Goal: Browse casually

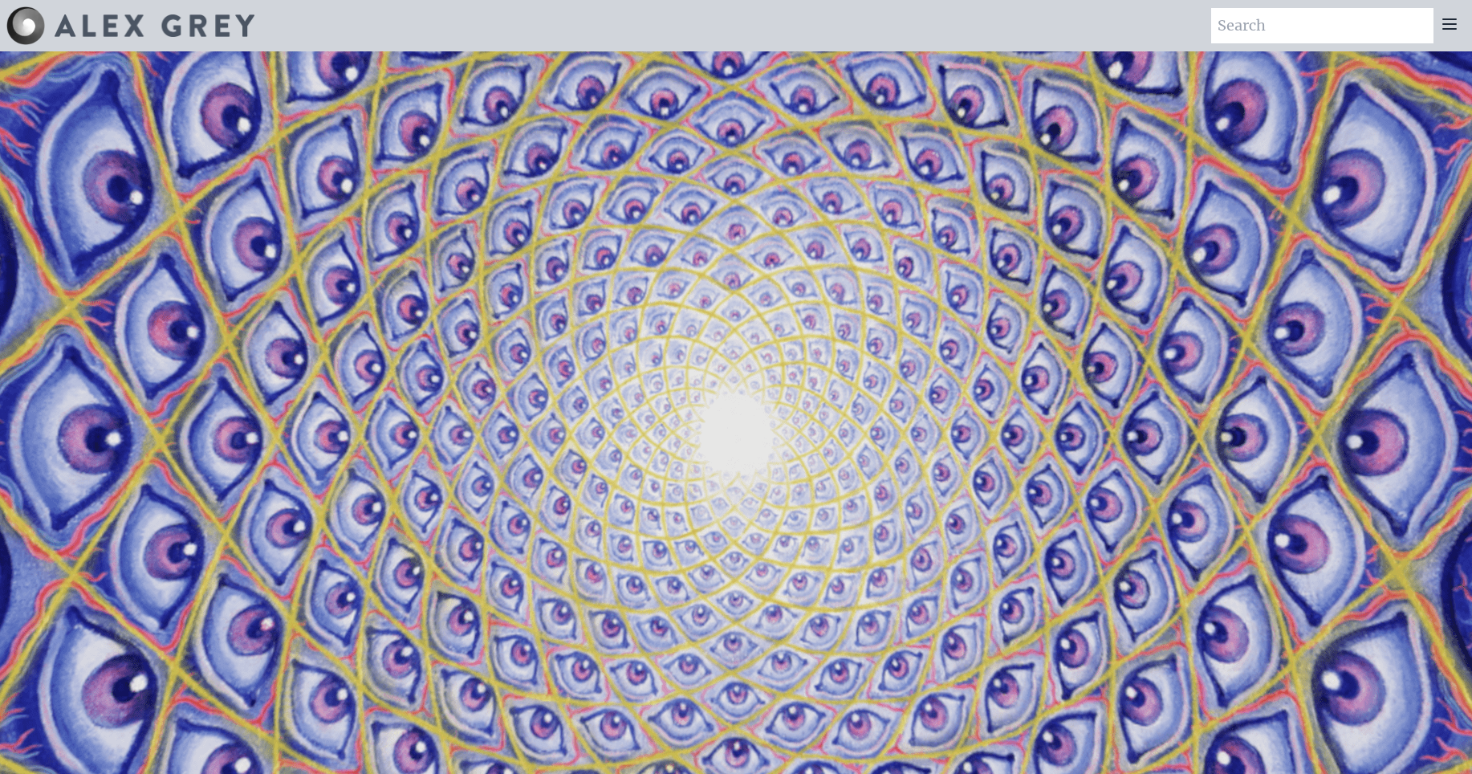
click at [1454, 22] on icon at bounding box center [1449, 23] width 19 height 19
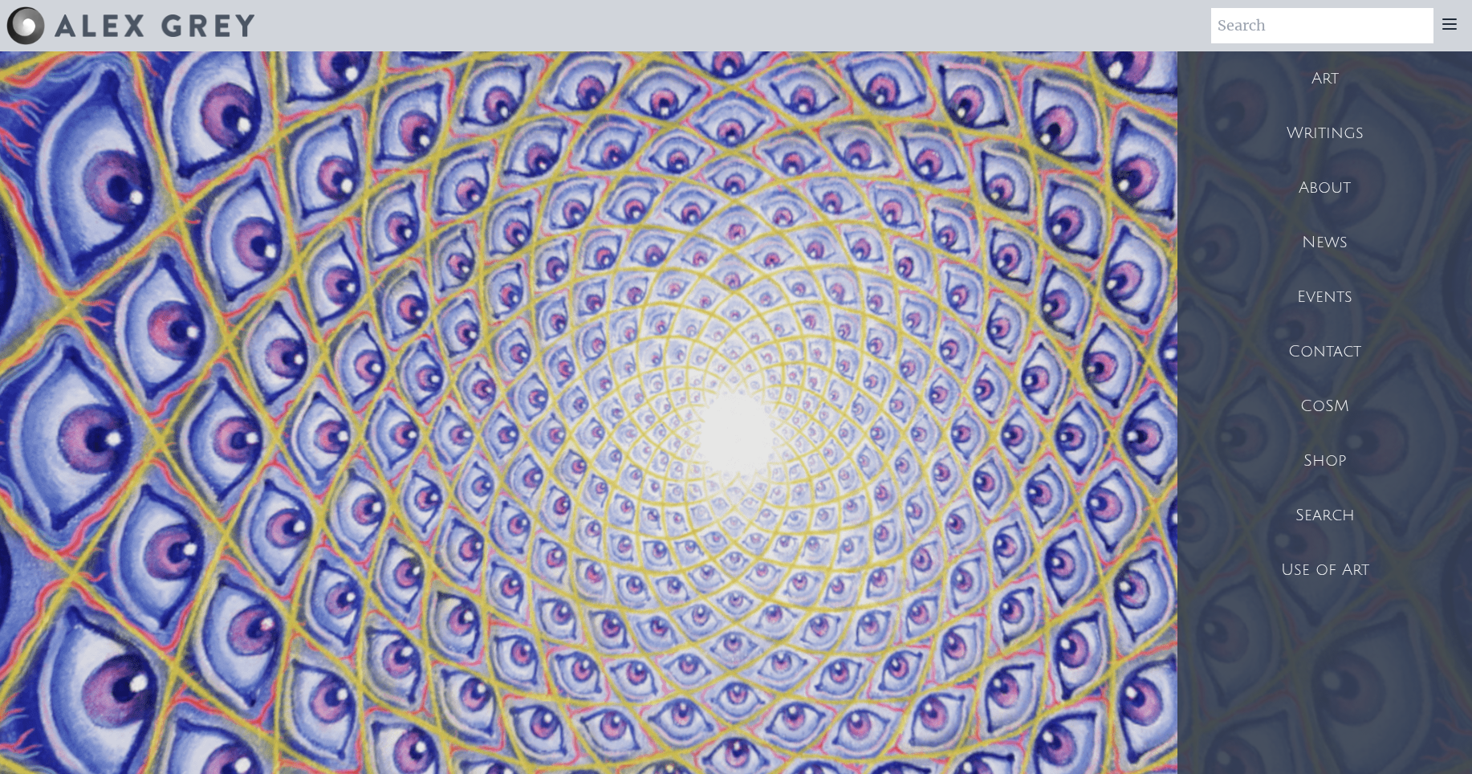
click at [1339, 89] on div "Art" at bounding box center [1324, 78] width 295 height 55
